Goal: Navigation & Orientation: Find specific page/section

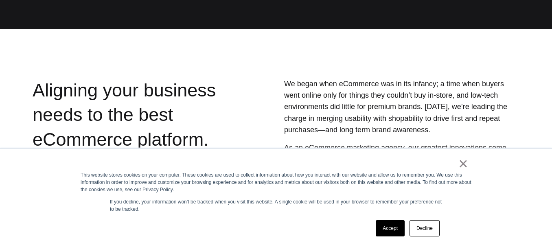
scroll to position [231, 0]
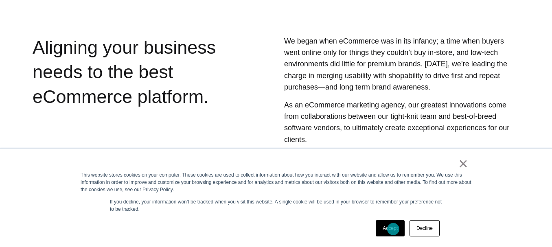
click at [393, 229] on link "Accept" at bounding box center [389, 228] width 29 height 16
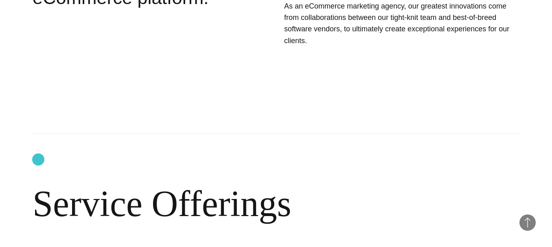
scroll to position [0, 0]
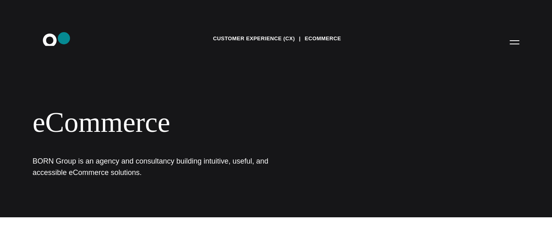
click at [64, 38] on icon ".st0{display:none;} .st1{display:inline;} .st2{font-family:'HelveticaNeue-Mediu…" at bounding box center [55, 41] width 52 height 21
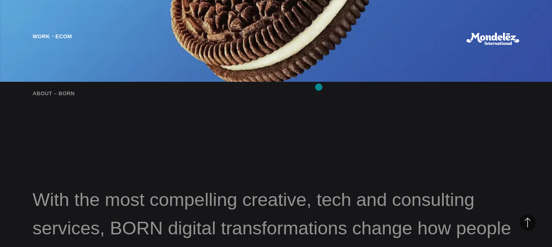
scroll to position [662, 0]
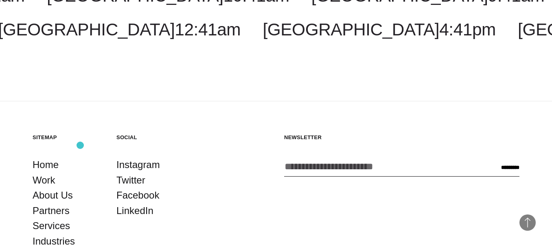
scroll to position [1355, 0]
